Goal: Find specific page/section: Find specific page/section

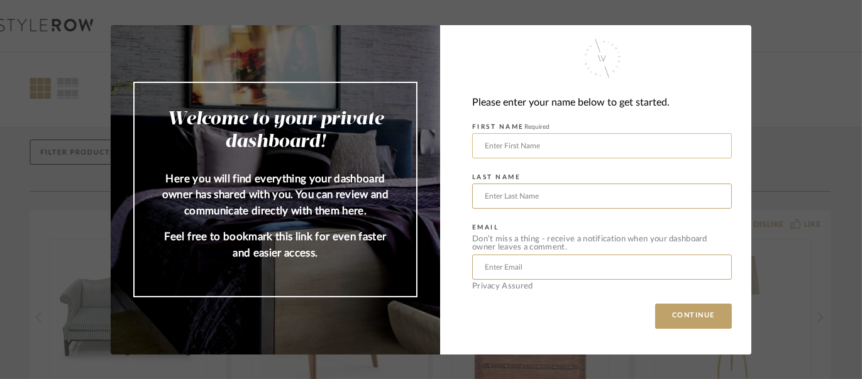
click at [507, 144] on input "text" at bounding box center [602, 145] width 260 height 25
type input "Cassie"
type input "[PERSON_NAME]"
type input "[EMAIL_ADDRESS][PERSON_NAME][DOMAIN_NAME]"
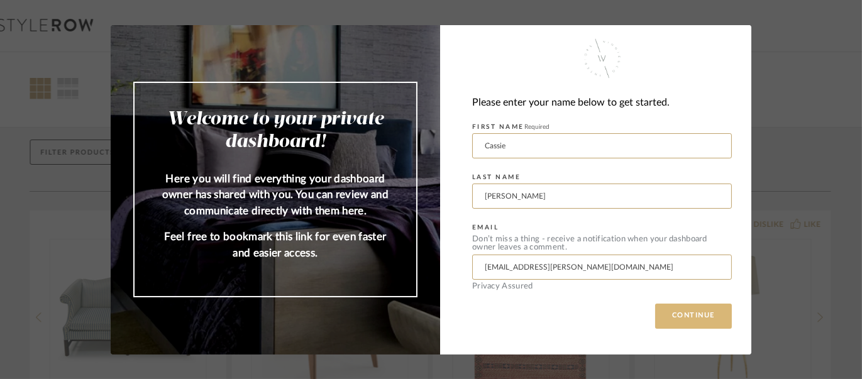
click at [676, 321] on button "CONTINUE" at bounding box center [693, 316] width 77 height 25
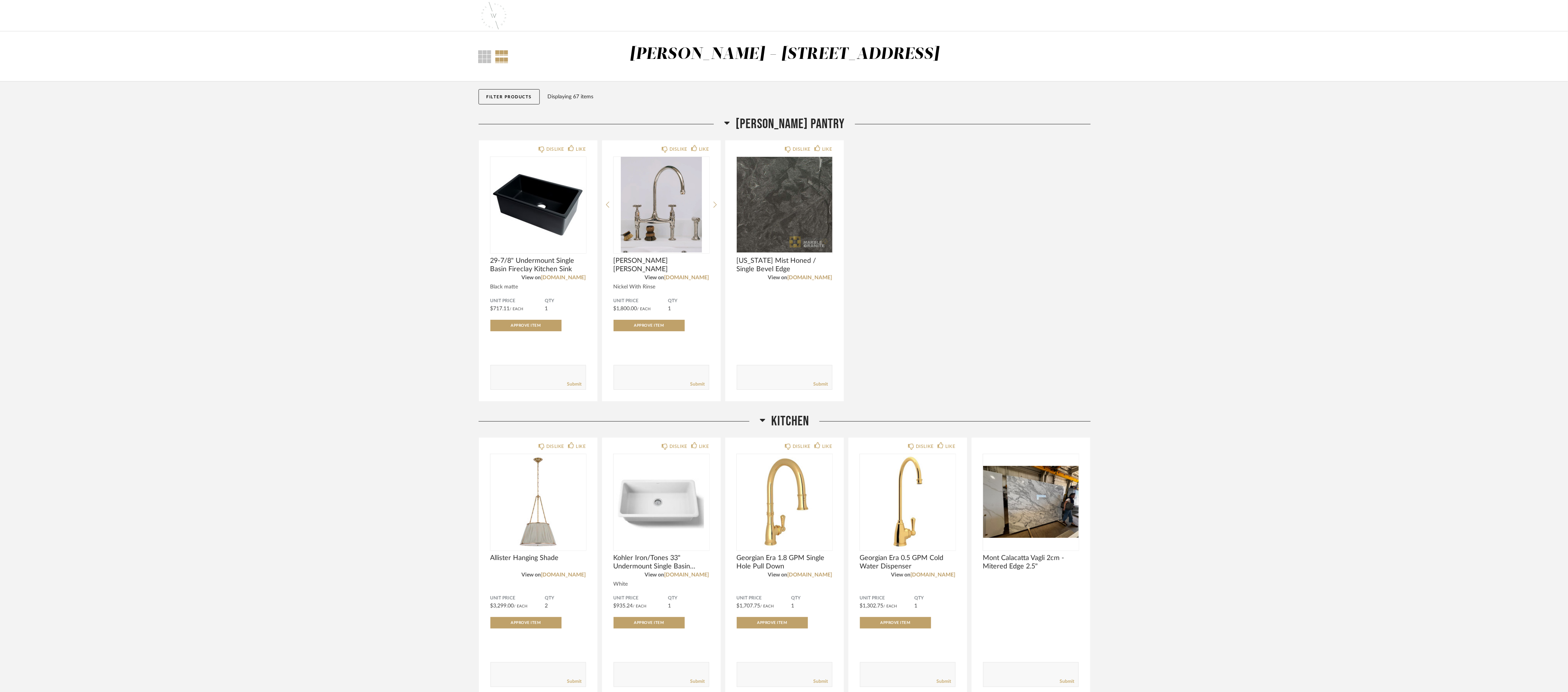
click at [500, 61] on div at bounding box center [502, 56] width 13 height 13
click at [484, 59] on div at bounding box center [485, 56] width 13 height 13
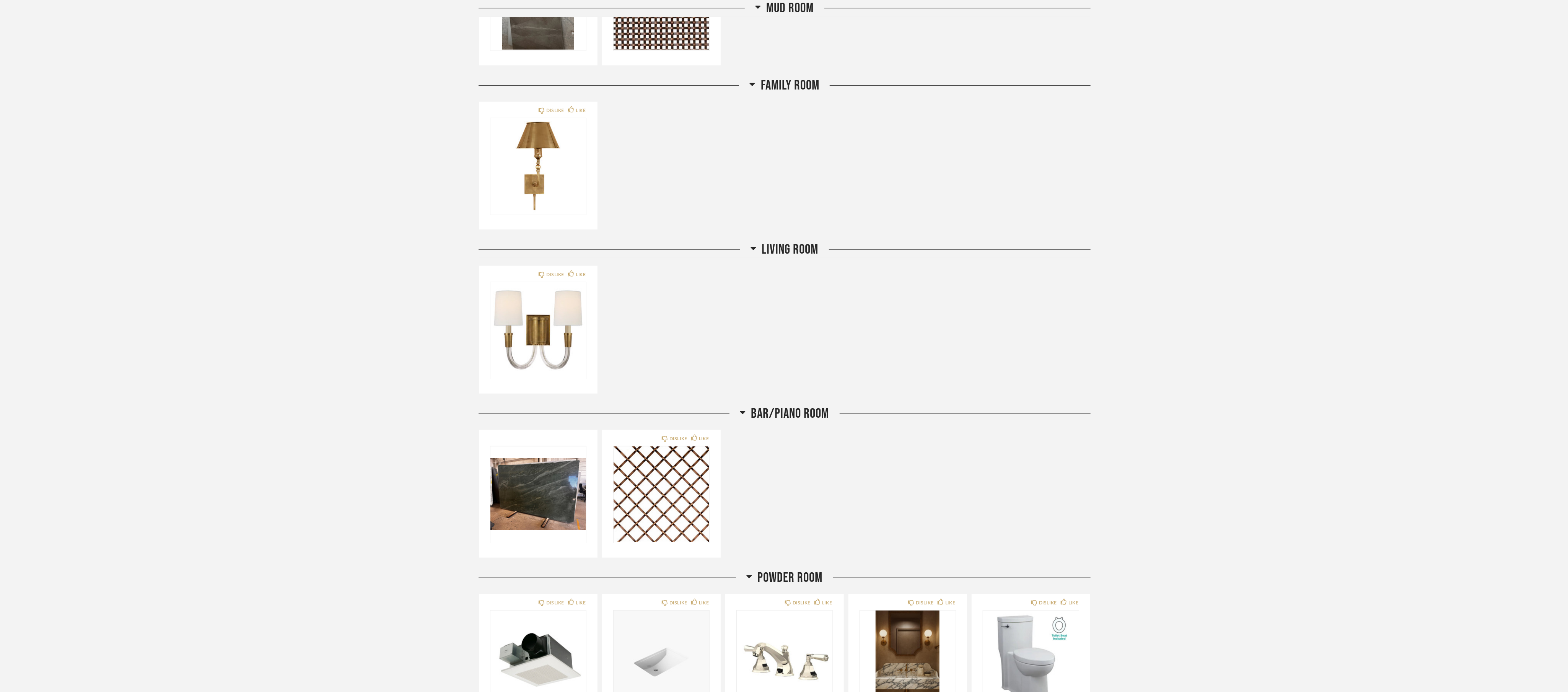
scroll to position [573, 0]
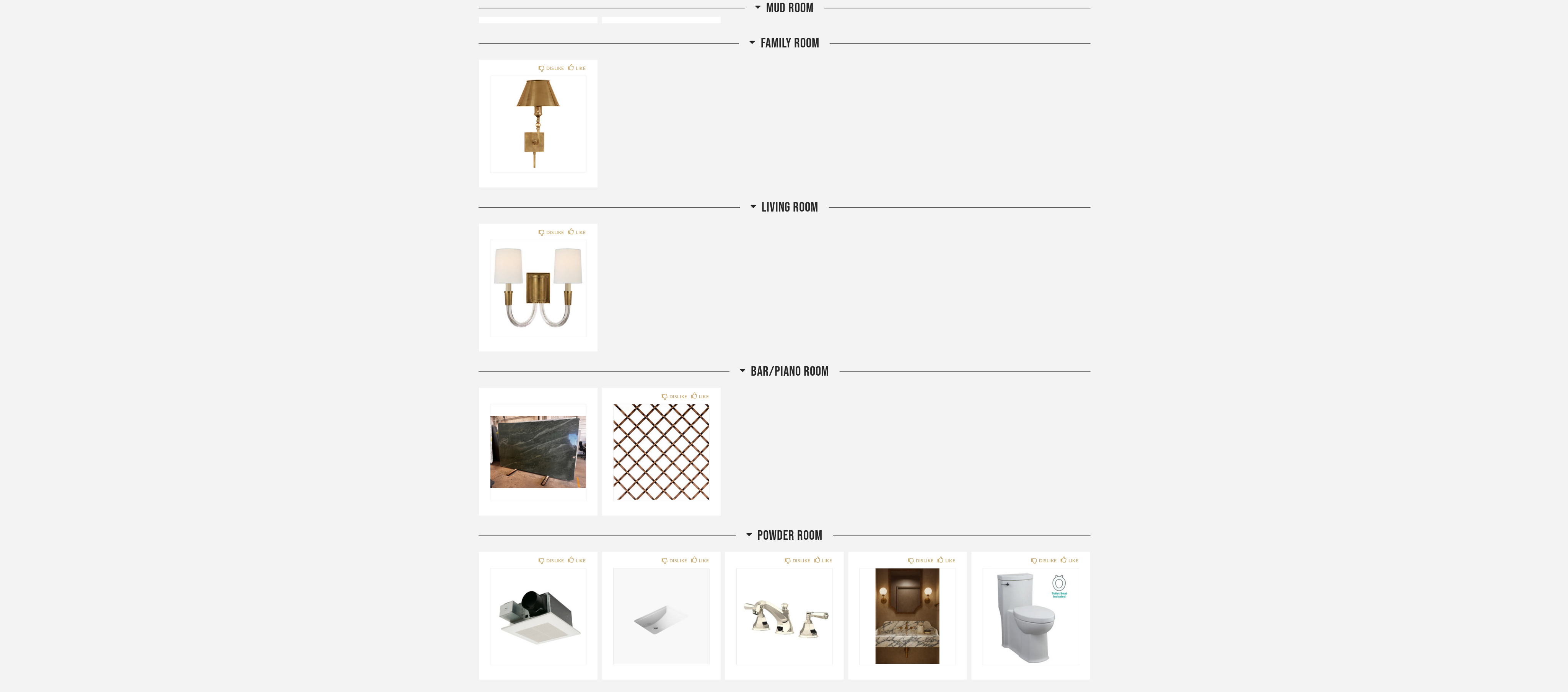
click at [524, 40] on div "Family Room" at bounding box center [785, 43] width 612 height 16
click at [524, 40] on span "Family Room" at bounding box center [790, 43] width 58 height 16
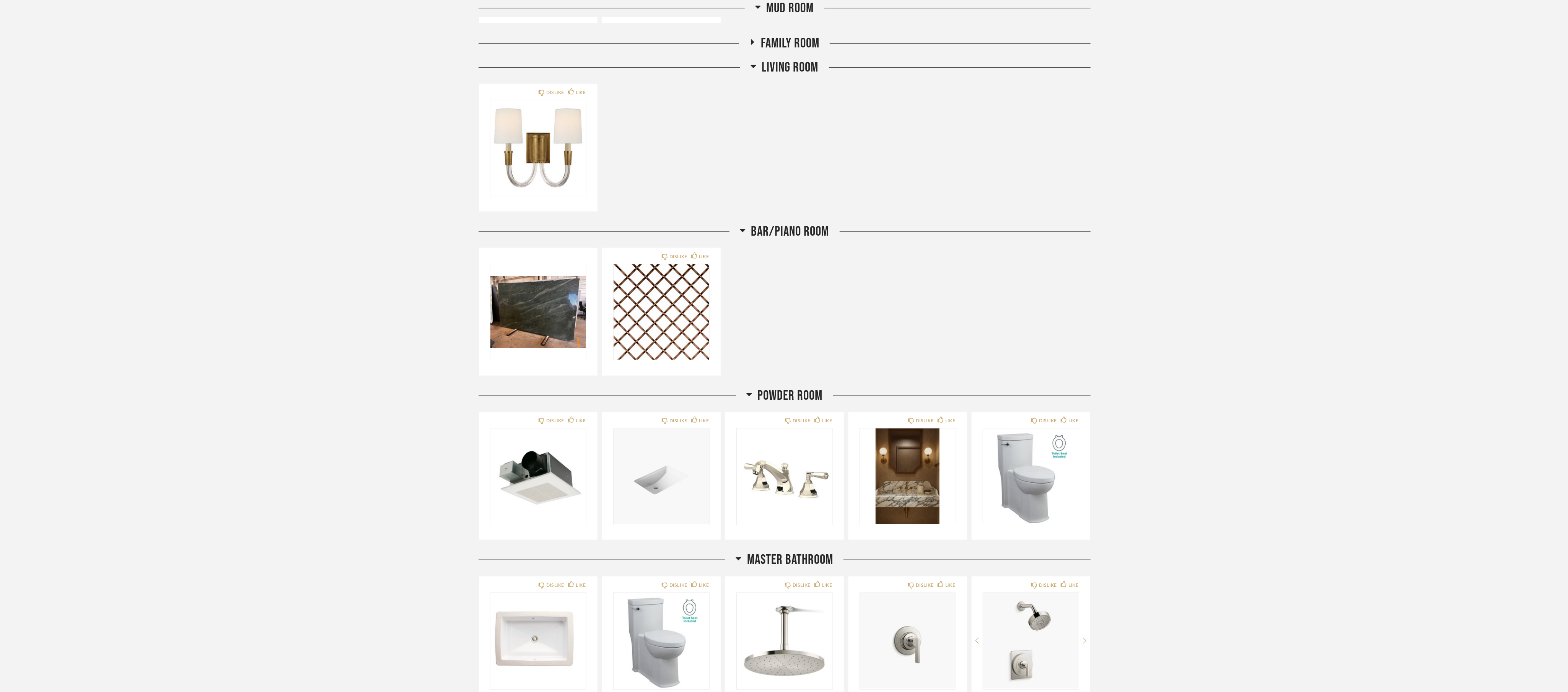
click at [524, 40] on span "Family Room" at bounding box center [790, 43] width 58 height 16
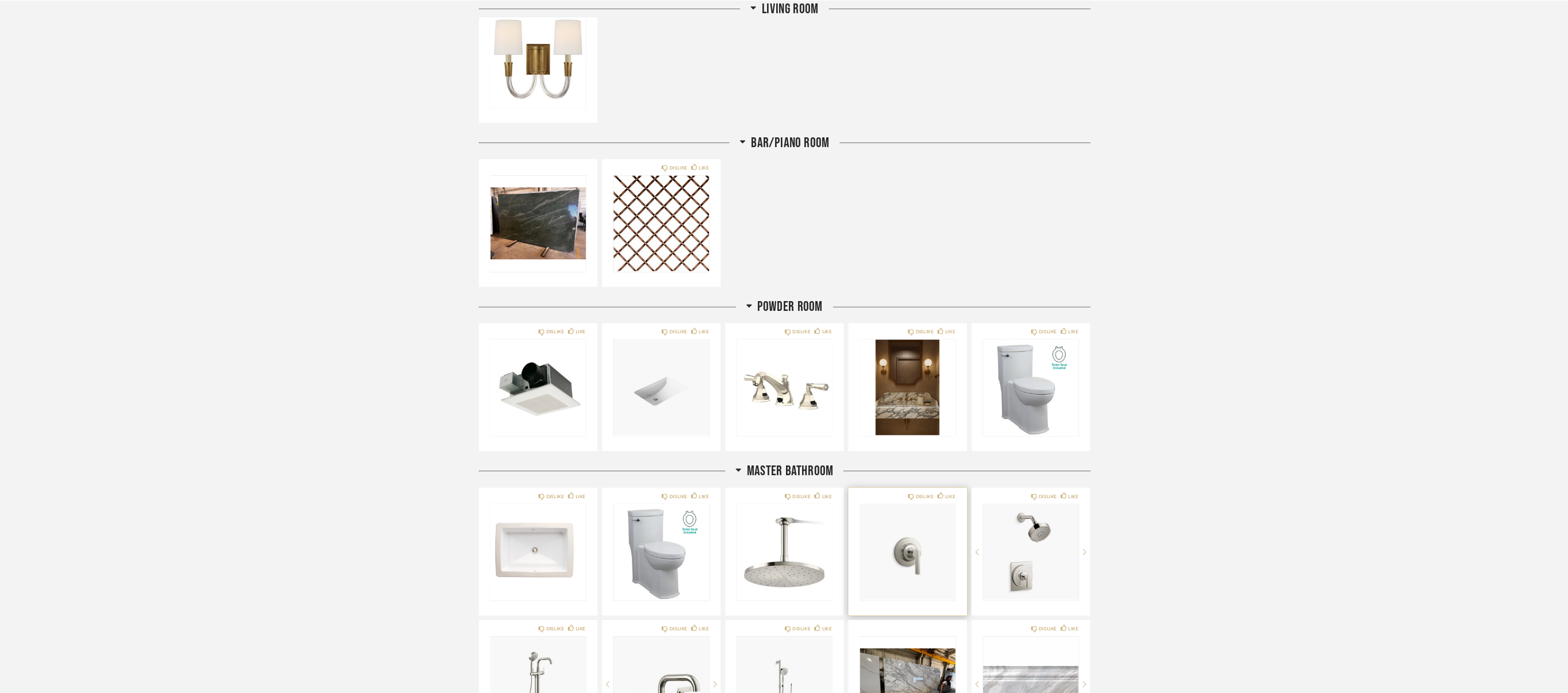
scroll to position [1379, 0]
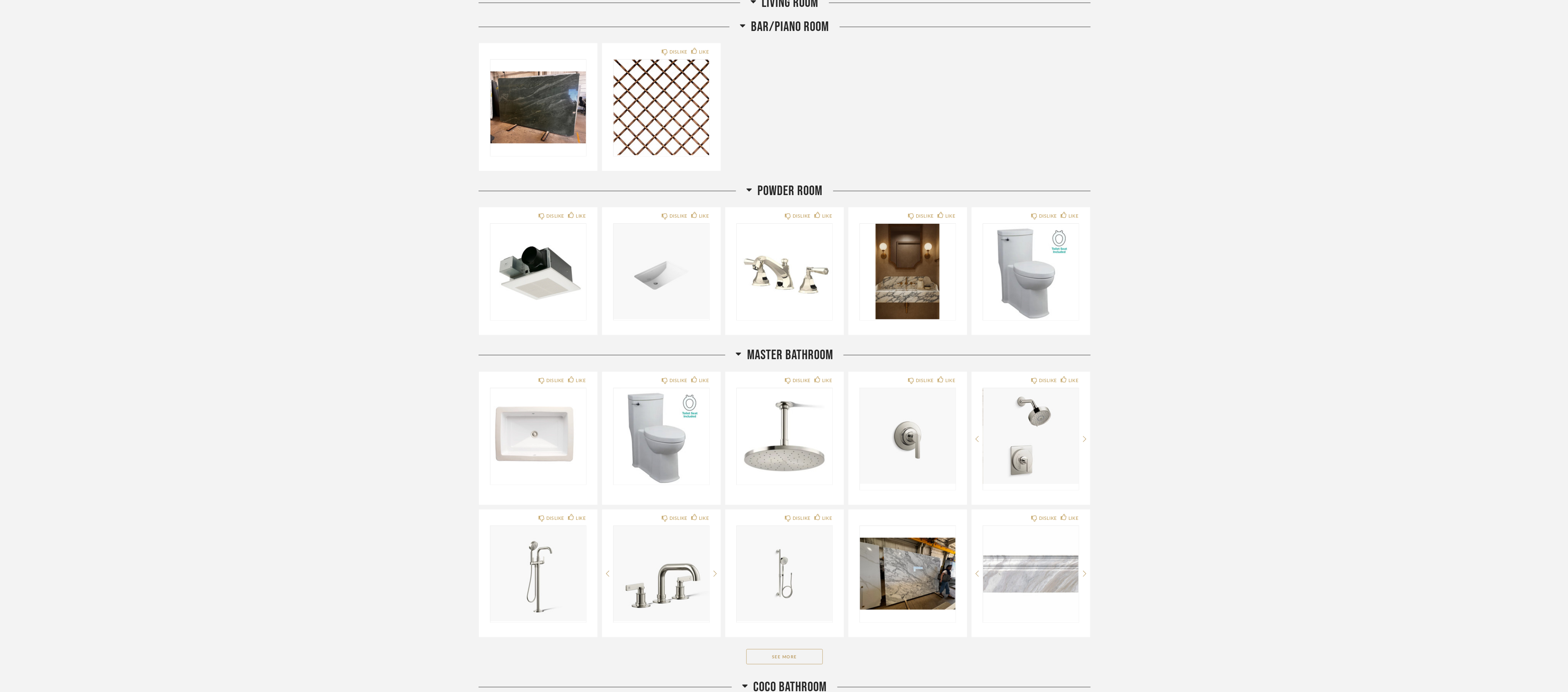
click at [524, 205] on div "Thumbnail View Full View [PERSON_NAME] - [STREET_ADDRESS] Filter Items Category…" at bounding box center [784, 399] width 1568 height 2573
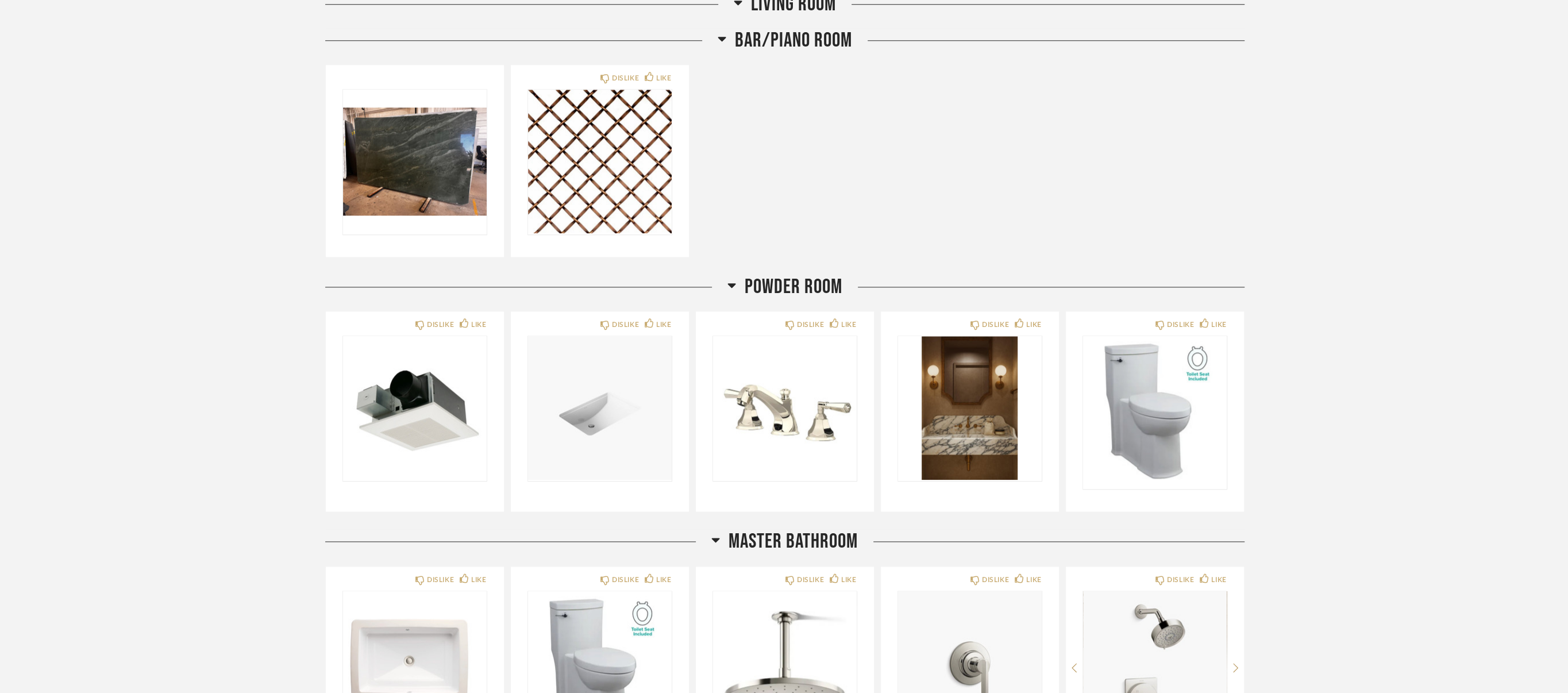
click at [787, 246] on div "Thumbnail View Full View [PERSON_NAME] - [STREET_ADDRESS] Filter Items Category…" at bounding box center [784, 604] width 1568 height 3873
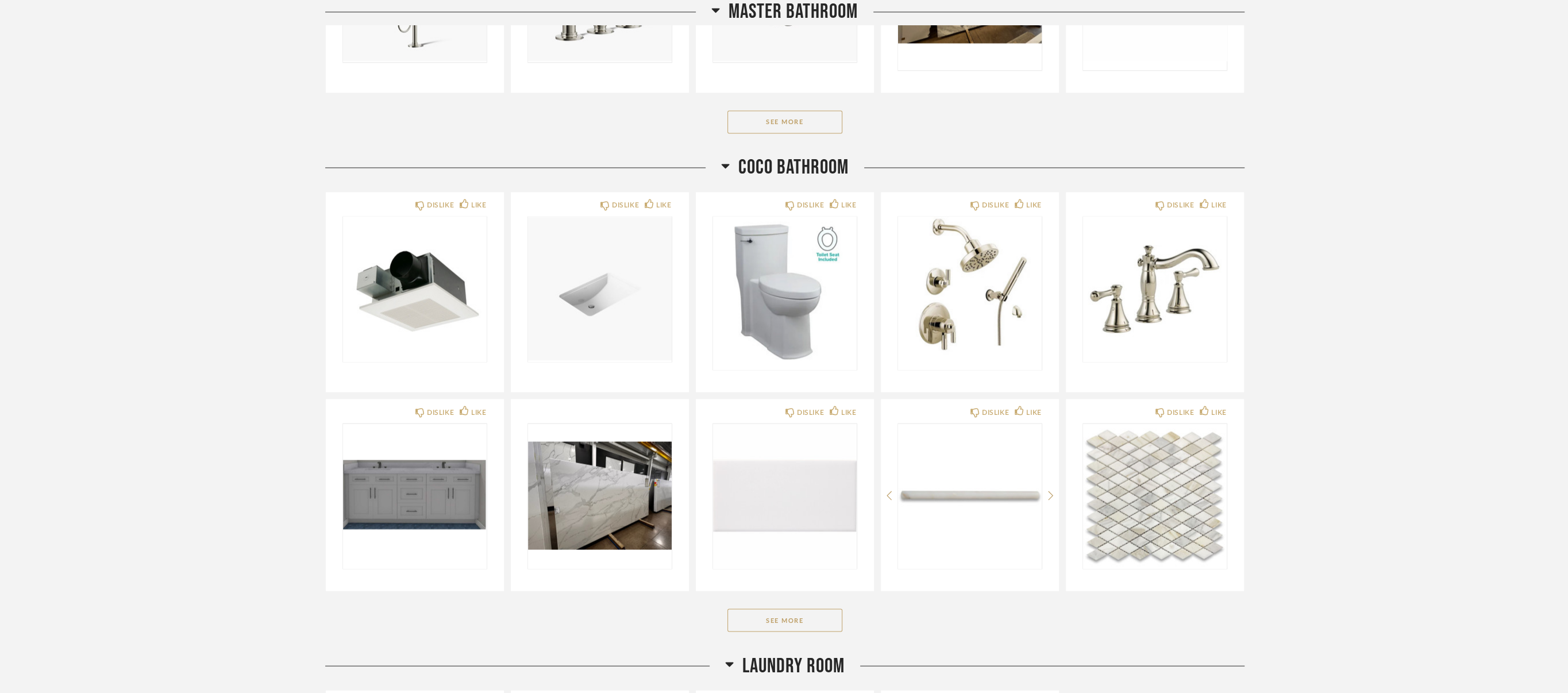
scroll to position [2298, 0]
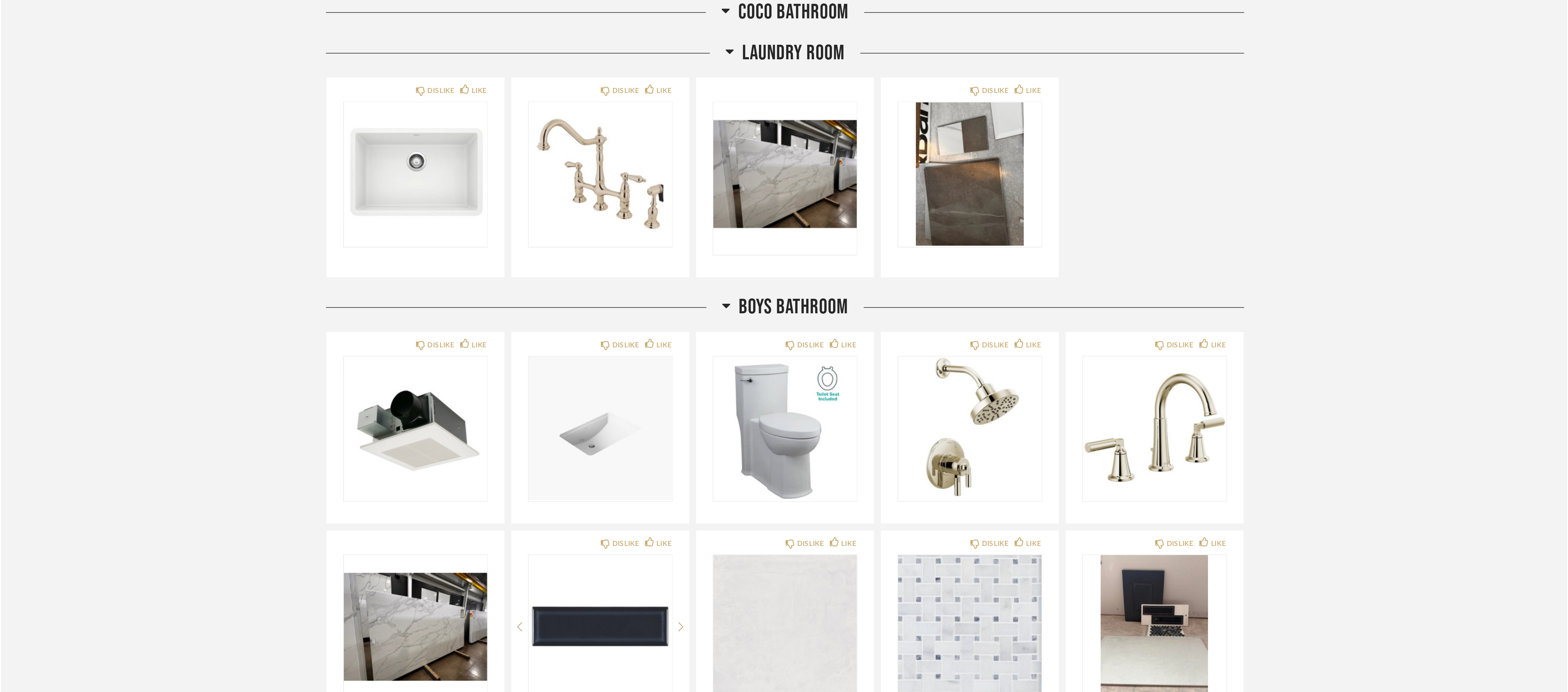
scroll to position [1912, 0]
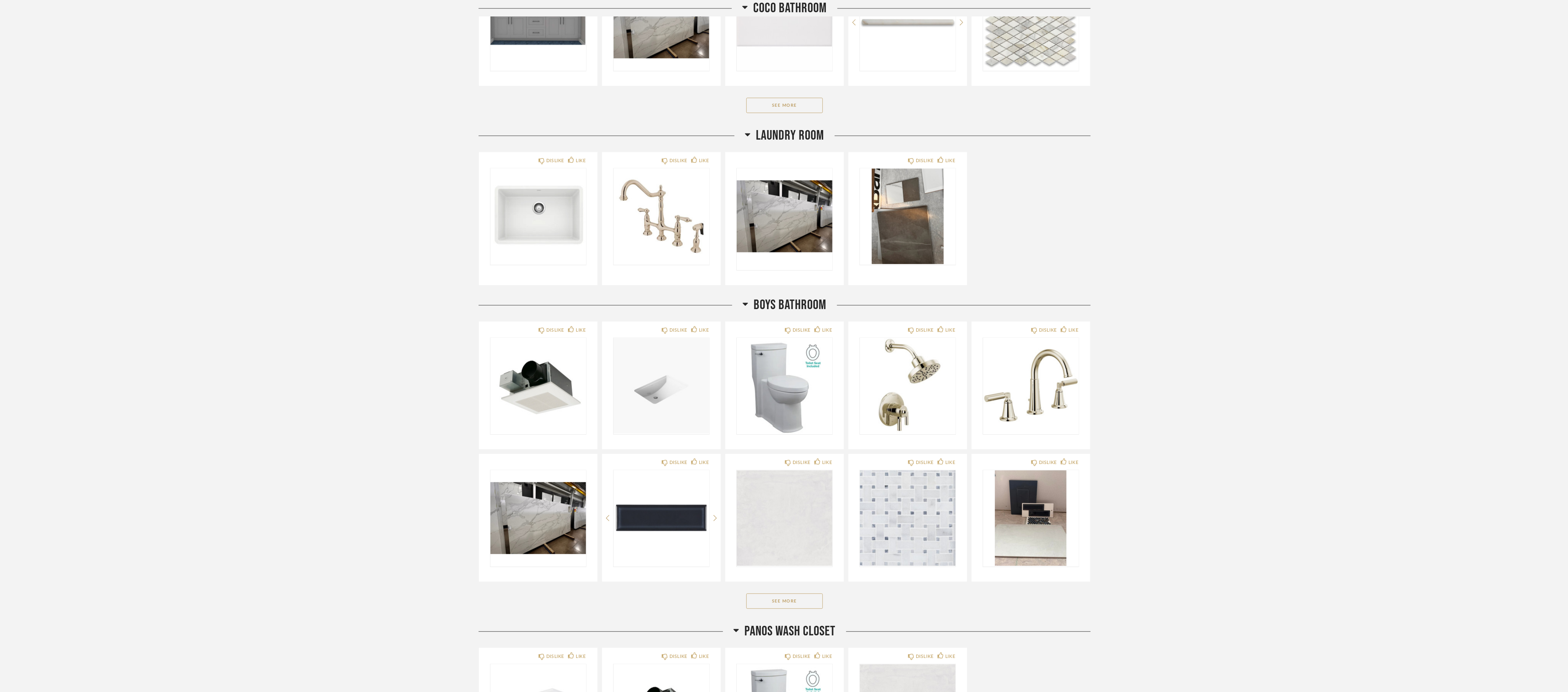
scroll to position [1798, 0]
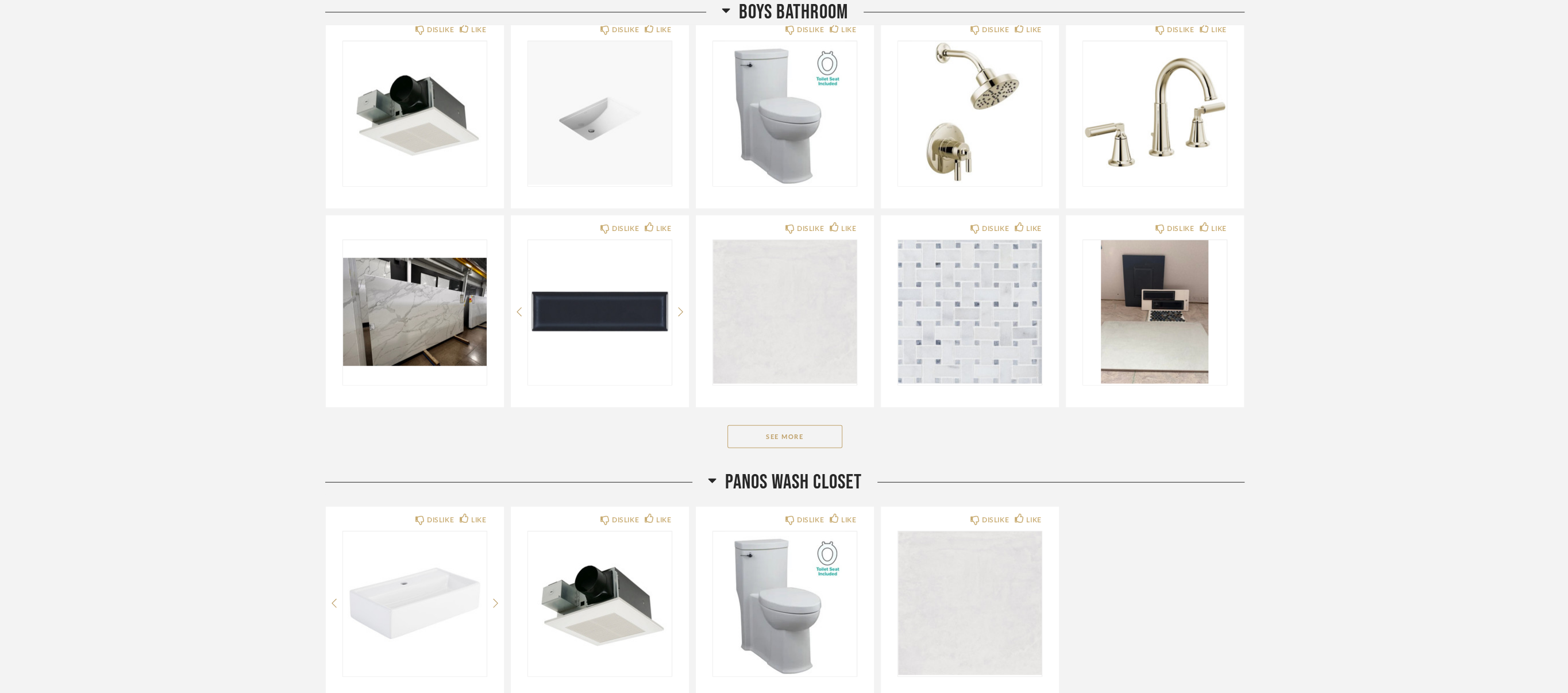
scroll to position [3528, 0]
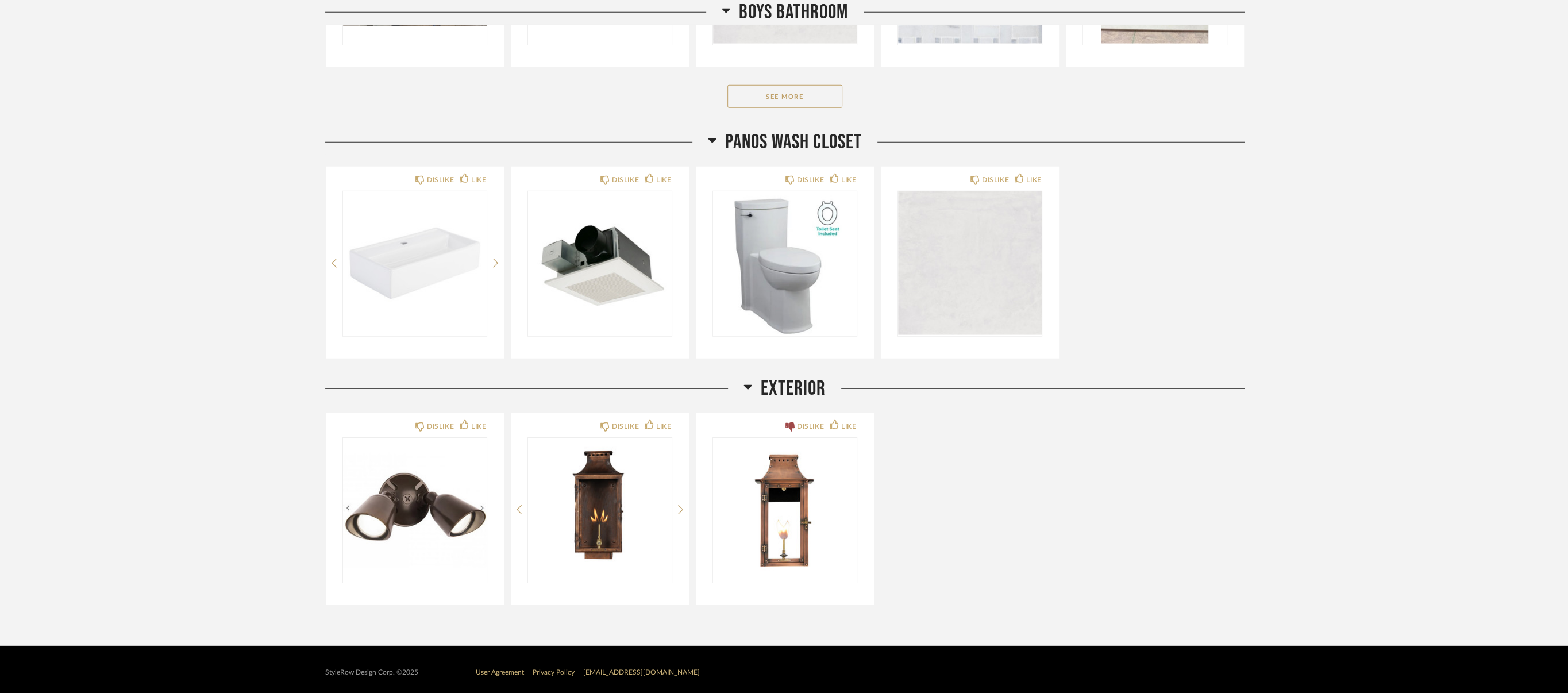
click at [787, 245] on img "0" at bounding box center [969, 262] width 144 height 144
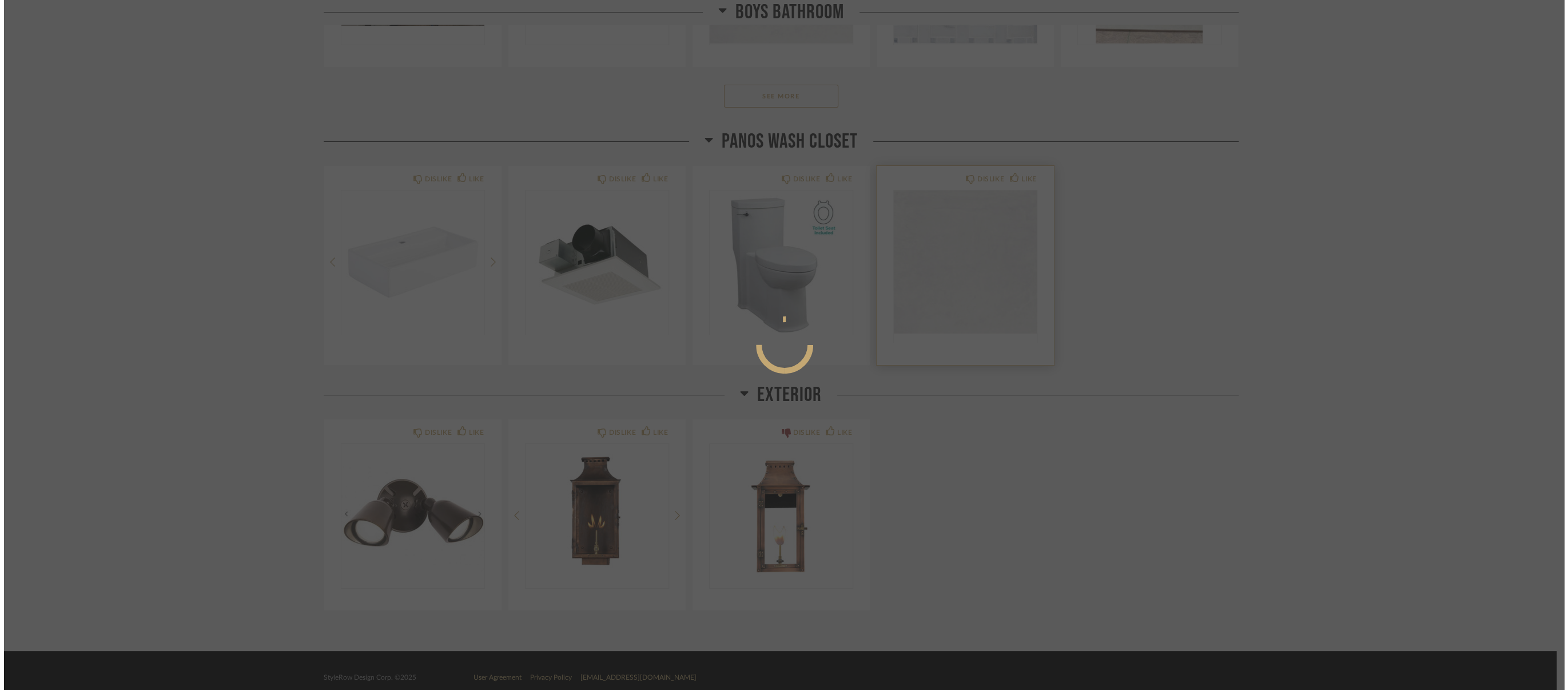
scroll to position [0, 0]
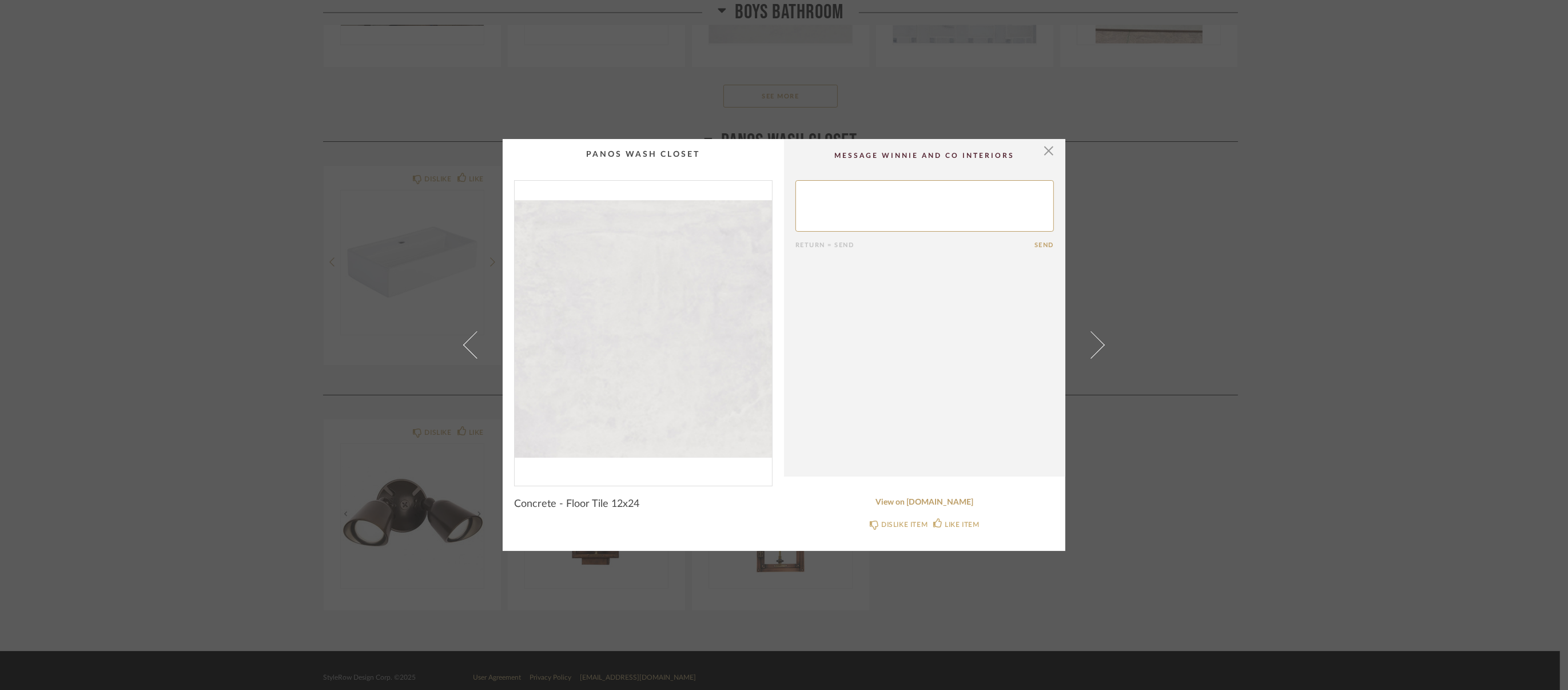
click at [784, 301] on div "× Return = Send Send Concrete - Floor Tile 12x24 View on [DOMAIN_NAME] DISLIKE …" at bounding box center [784, 345] width 1568 height 690
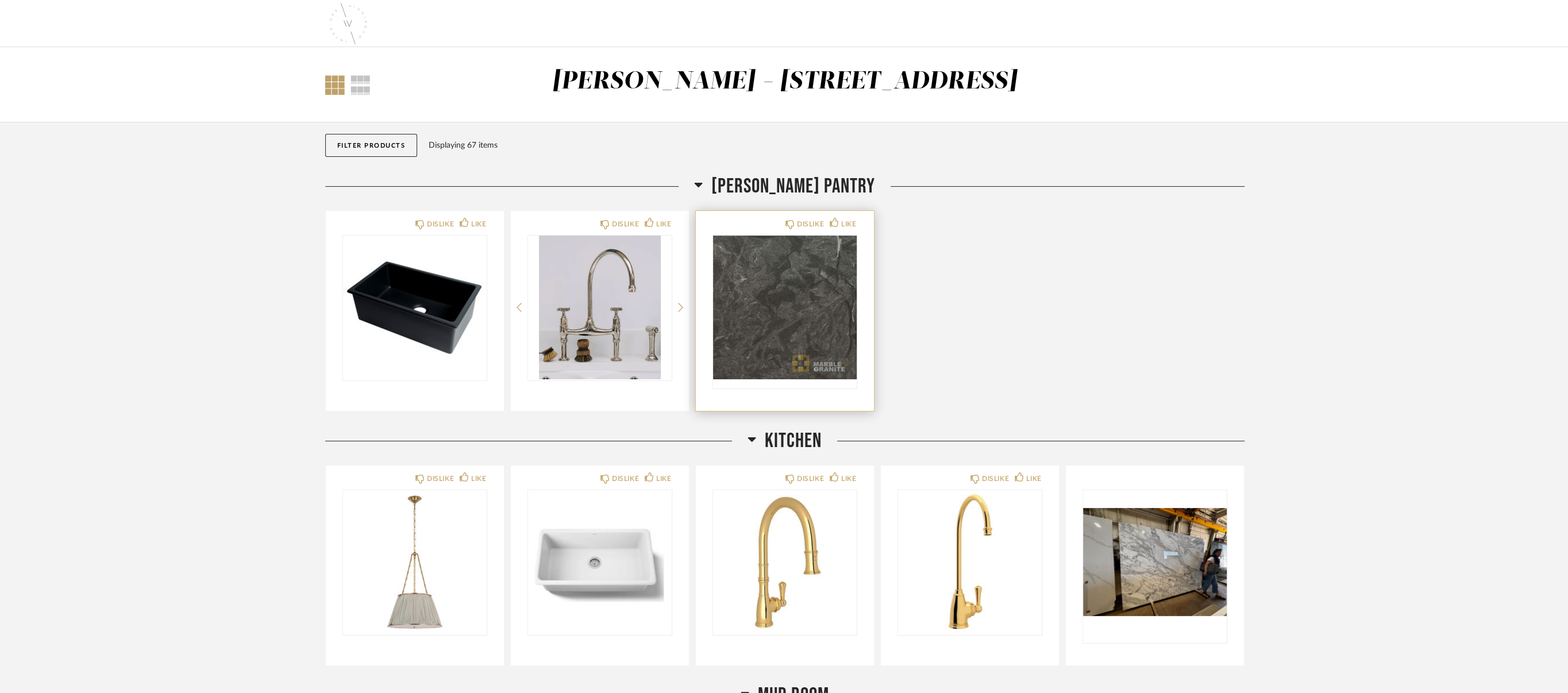
click at [787, 346] on img "0" at bounding box center [784, 307] width 144 height 144
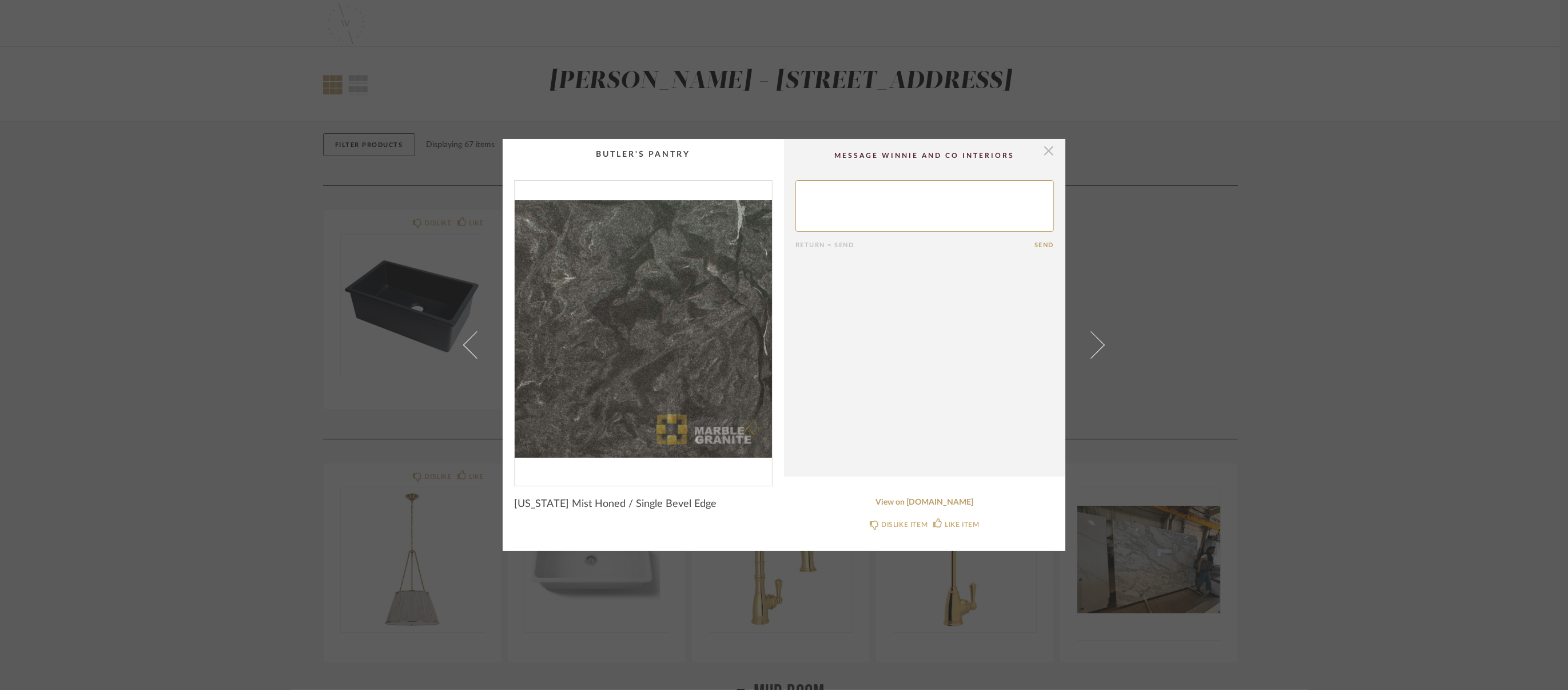
click at [784, 146] on span "button" at bounding box center [1048, 150] width 23 height 23
